Goal: Information Seeking & Learning: Learn about a topic

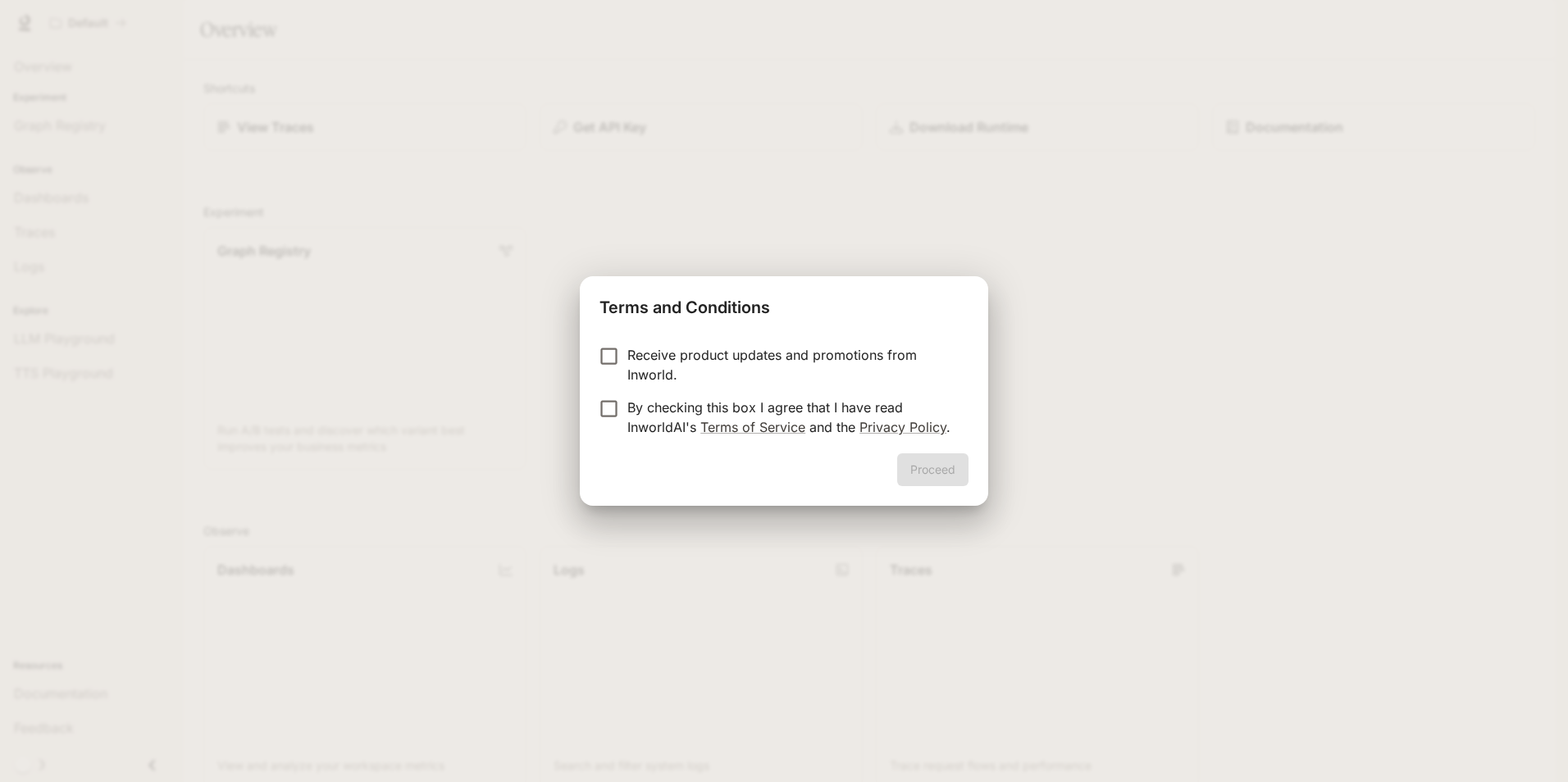
click at [645, 354] on p "Receive product updates and promotions from Inworld." at bounding box center [792, 365] width 328 height 40
click at [943, 471] on button "Proceed" at bounding box center [933, 470] width 72 height 33
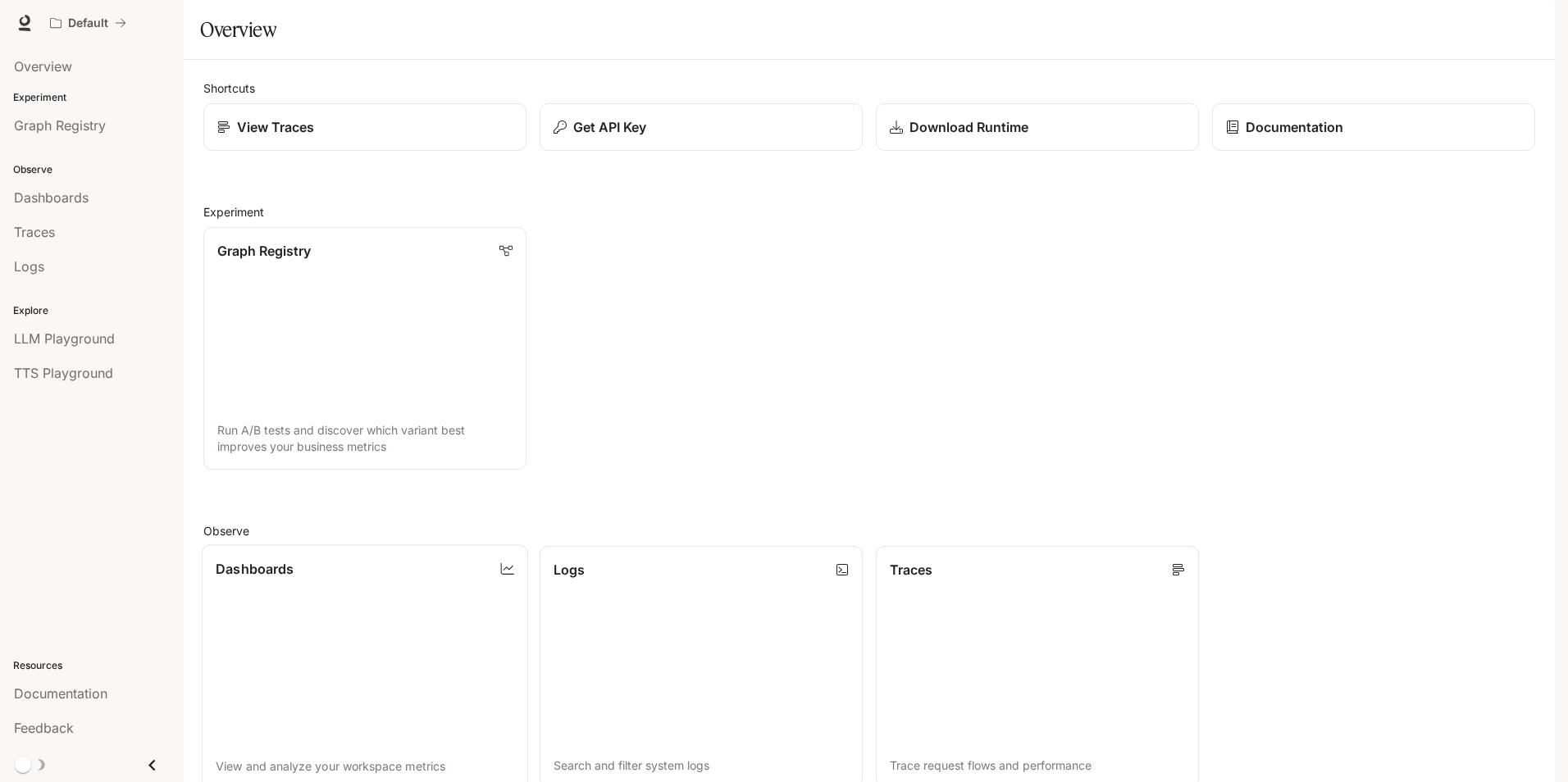
scroll to position [398, 0]
click at [152, 767] on icon "Close drawer" at bounding box center [152, 765] width 7 height 11
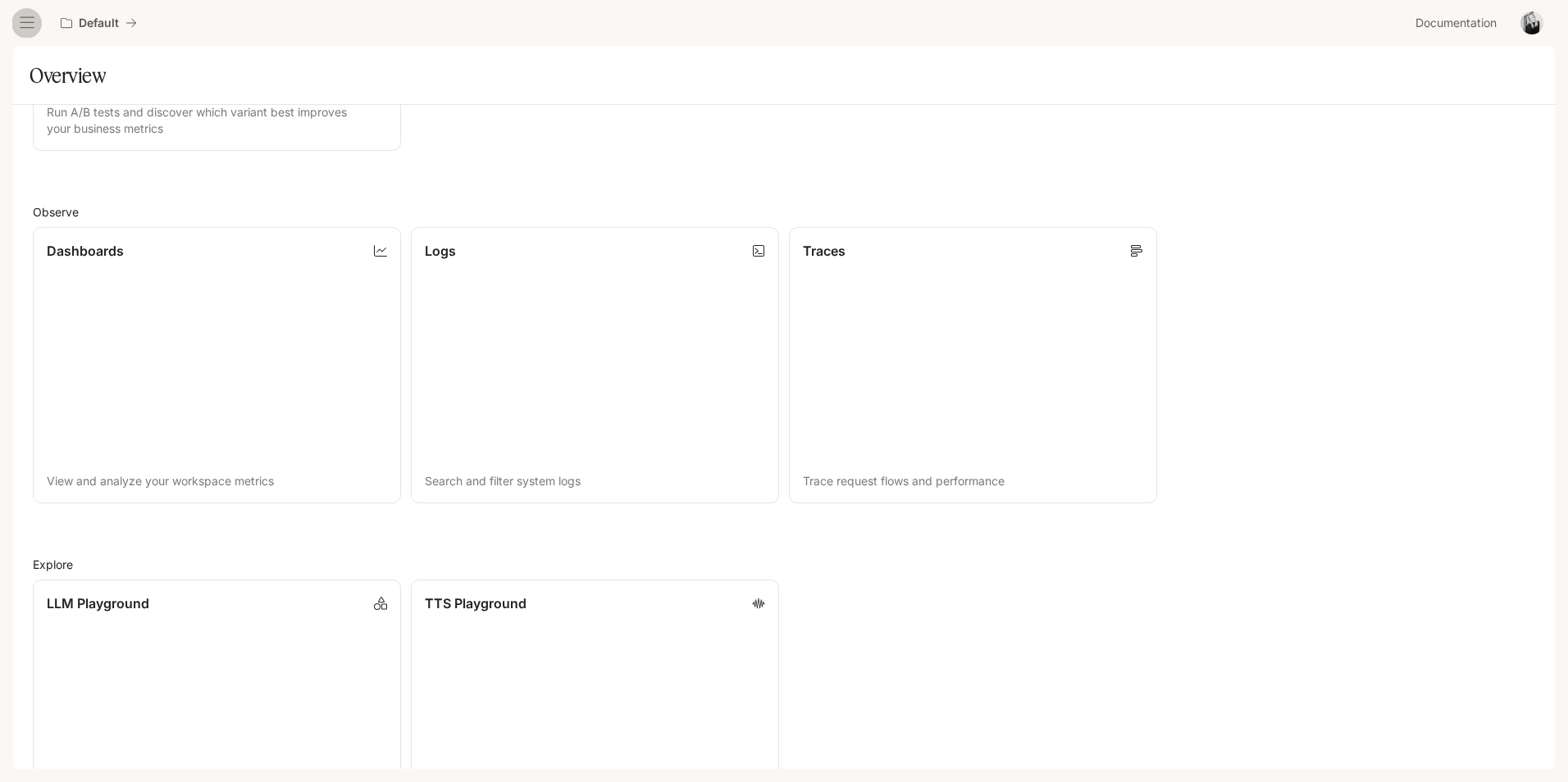
click at [31, 22] on icon "open drawer" at bounding box center [26, 23] width 16 height 16
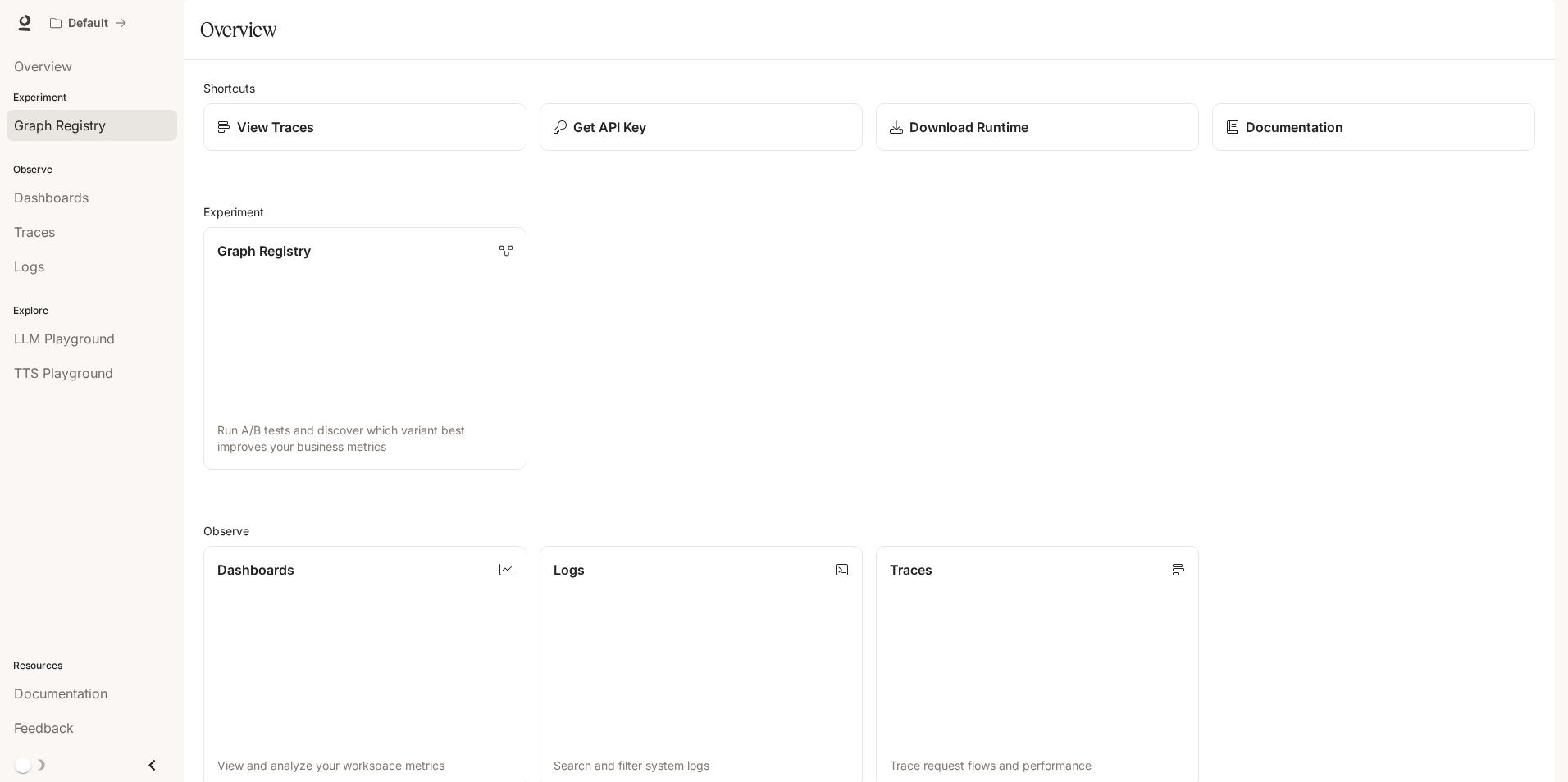
click at [55, 123] on span "Graph Registry" at bounding box center [60, 125] width 92 height 20
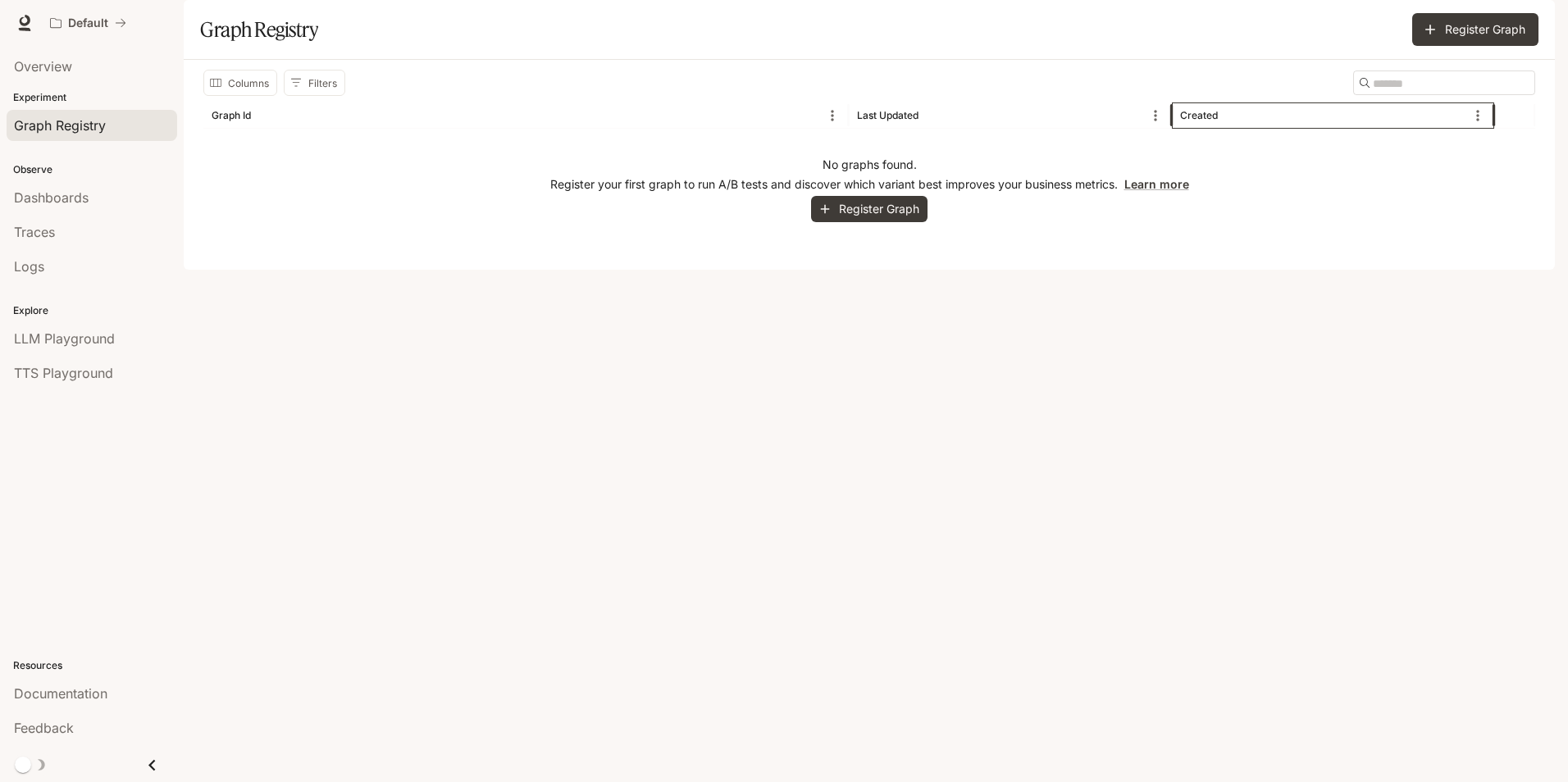
click at [1206, 121] on div "Created" at bounding box center [1199, 115] width 38 height 12
click at [1221, 128] on button "Sort" at bounding box center [1232, 116] width 24 height 24
click at [1483, 124] on icon "Menu" at bounding box center [1477, 115] width 16 height 16
click at [1234, 124] on icon "Sort" at bounding box center [1231, 115] width 16 height 16
click at [24, 17] on icon at bounding box center [24, 23] width 16 height 16
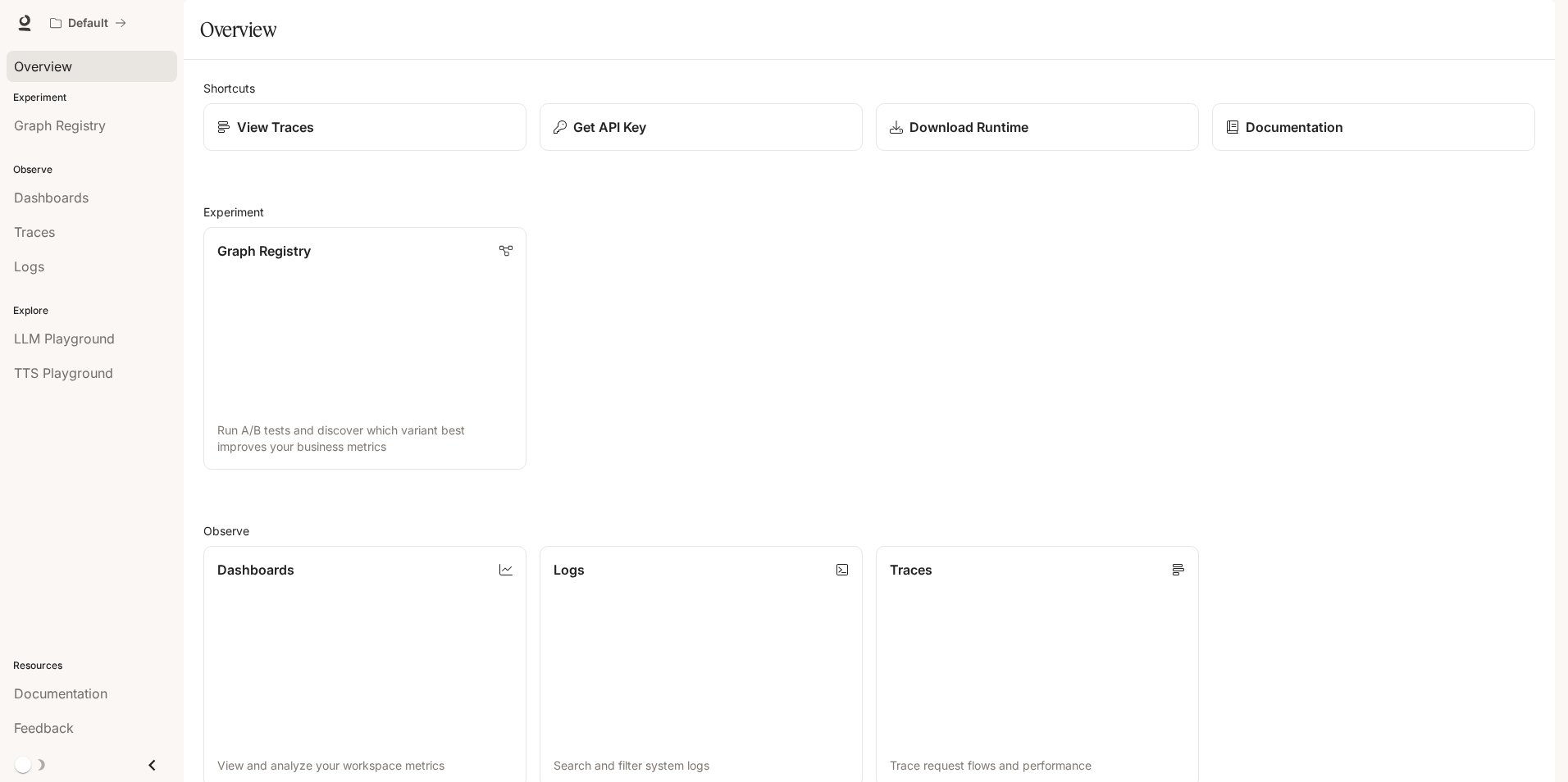
click at [33, 56] on link "Overview" at bounding box center [91, 66] width 170 height 31
click at [43, 230] on span "Traces" at bounding box center [35, 231] width 41 height 20
click at [23, 21] on icon at bounding box center [24, 23] width 16 height 16
click at [1325, 136] on p "Documentation" at bounding box center [1293, 127] width 99 height 20
